Goal: Obtain resource: Download file/media

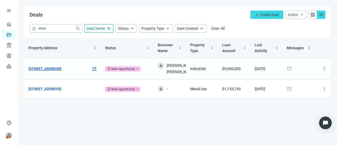
click at [55, 72] on link "[STREET_ADDRESS]" at bounding box center [44, 69] width 33 height 6
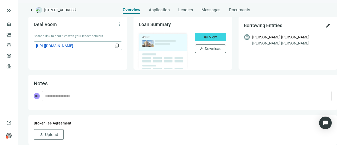
scroll to position [21, 0]
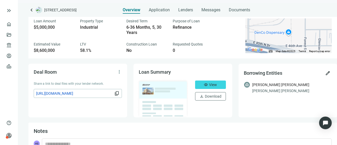
click at [163, 98] on img at bounding box center [163, 98] width 52 height 39
click at [199, 95] on span "download" at bounding box center [201, 96] width 4 height 4
